Goal: Task Accomplishment & Management: Complete application form

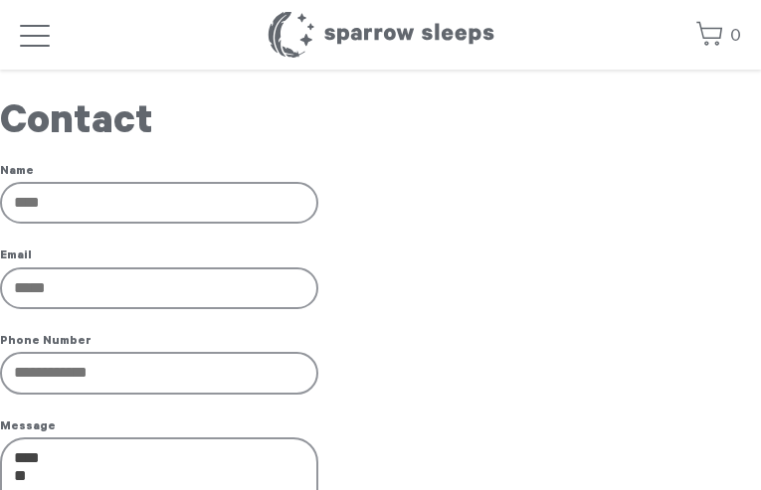
type input "**********"
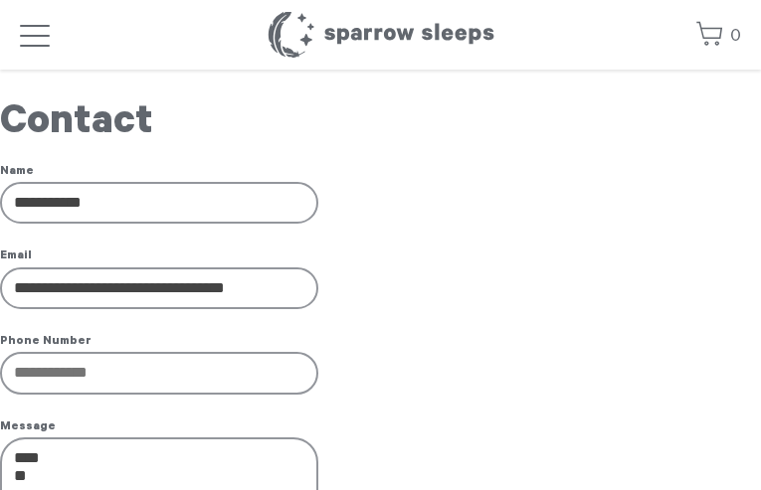
type input "**********"
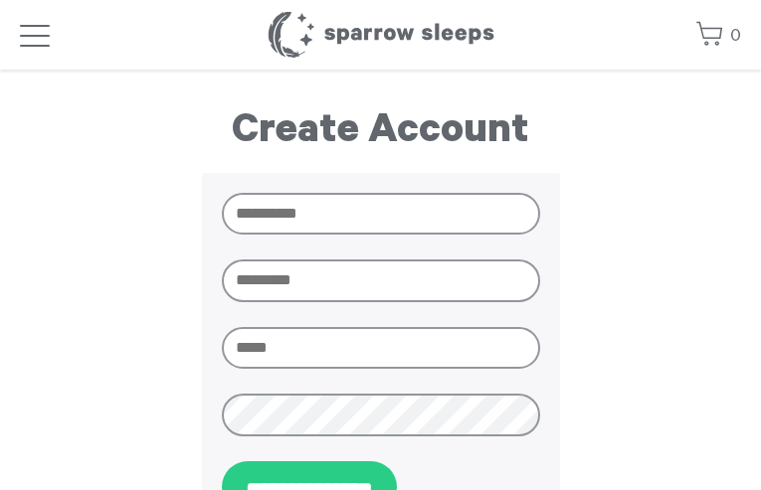
type input "**********"
